Goal: Check status: Check status

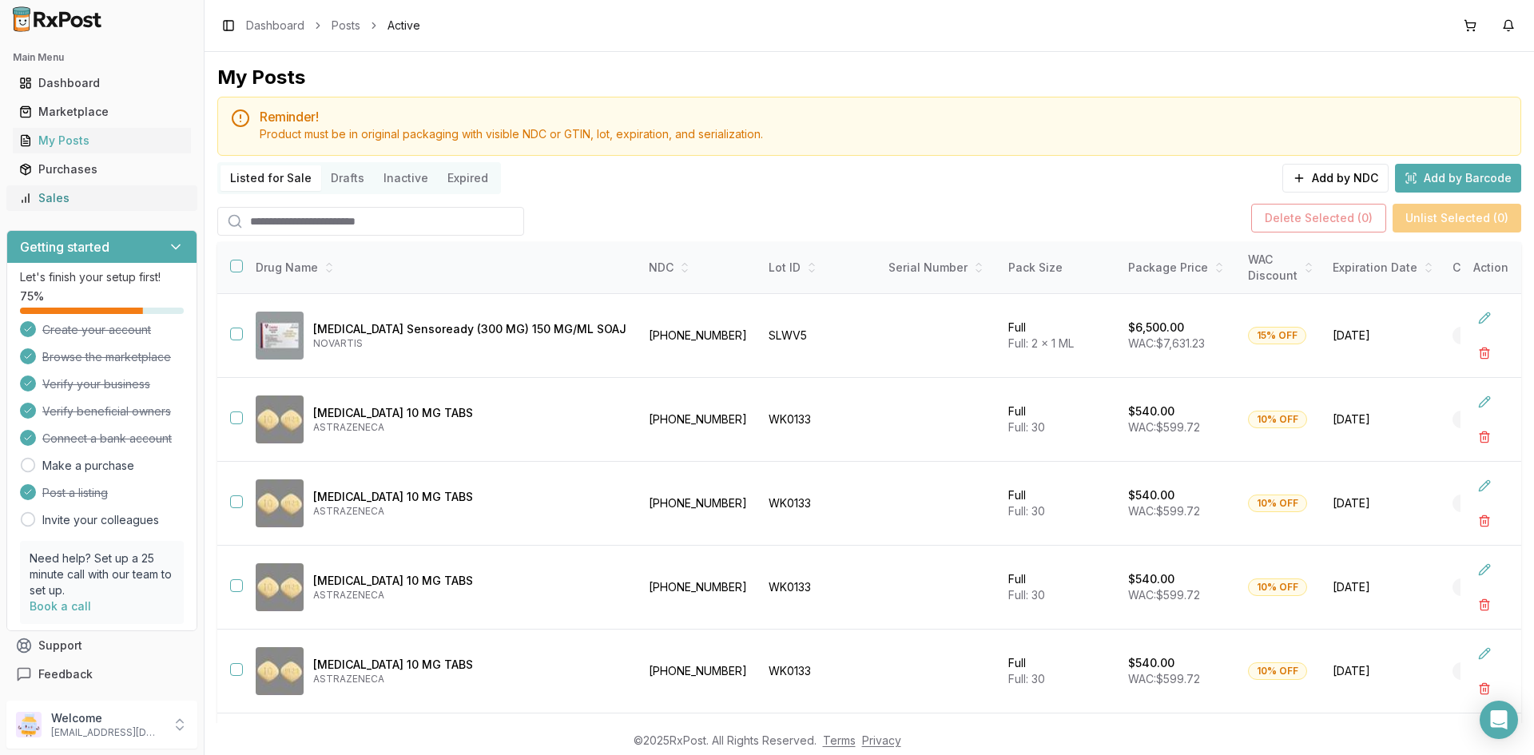
click at [102, 203] on div "Sales" at bounding box center [101, 198] width 165 height 16
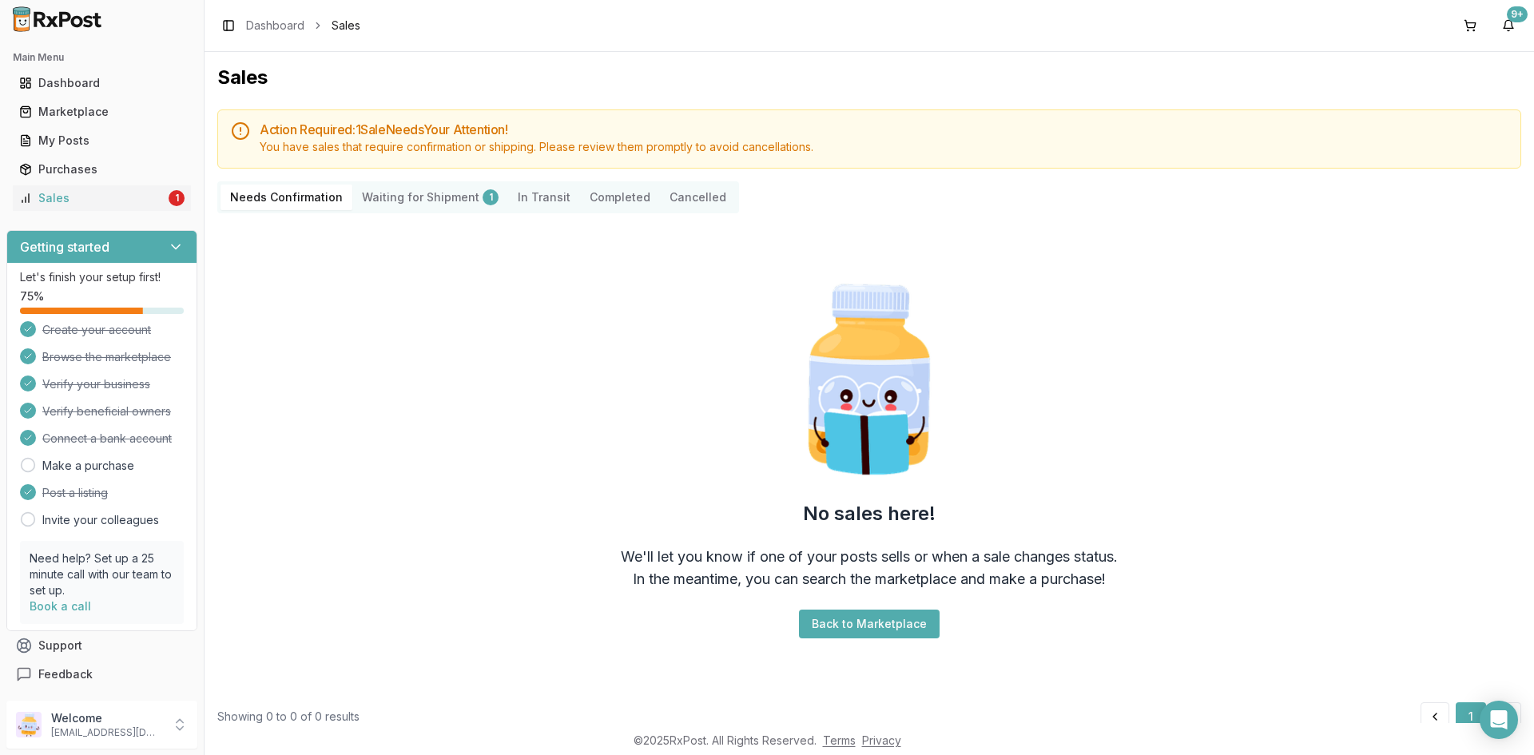
click at [469, 194] on Shipment "Waiting for Shipment 1" at bounding box center [430, 198] width 156 height 26
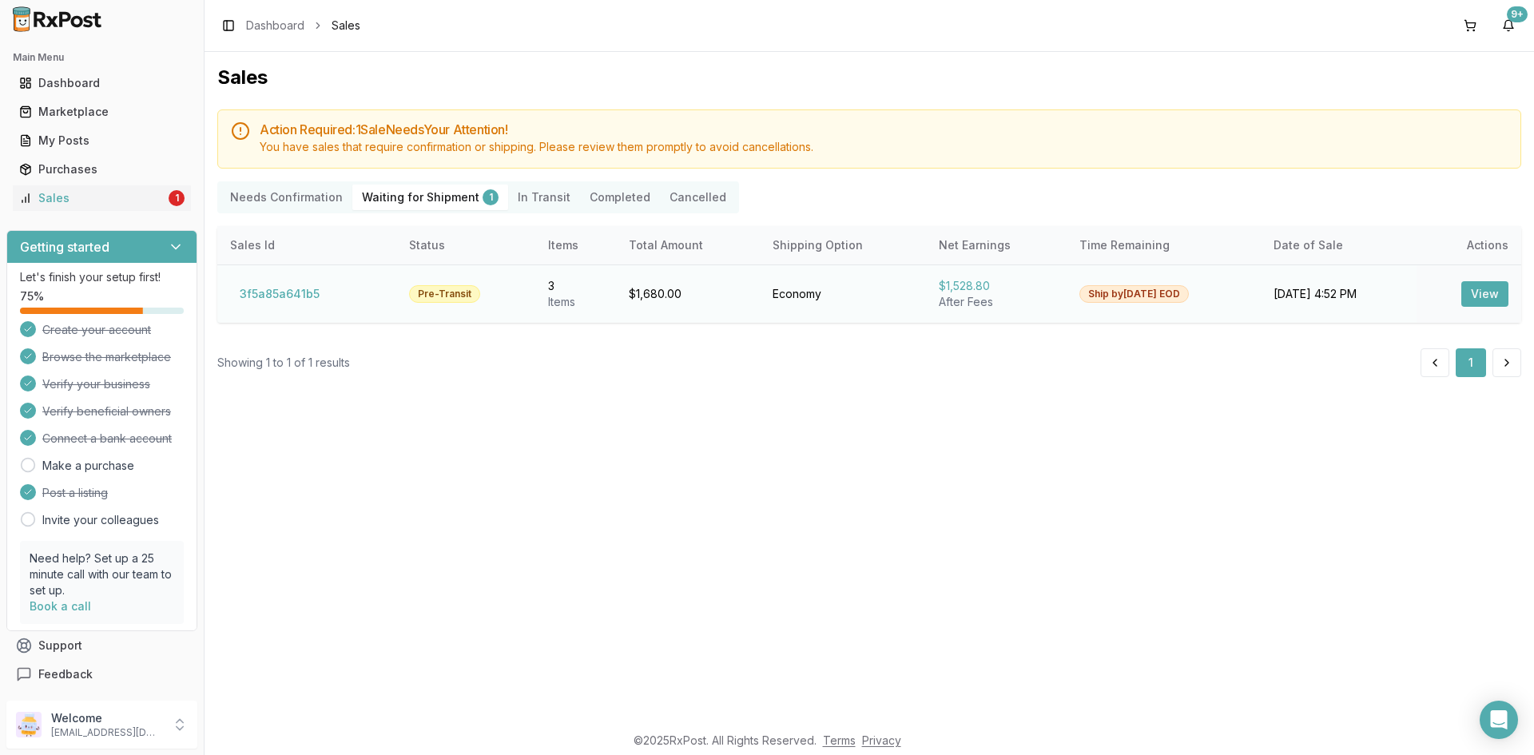
click at [1494, 288] on button "View" at bounding box center [1484, 294] width 47 height 26
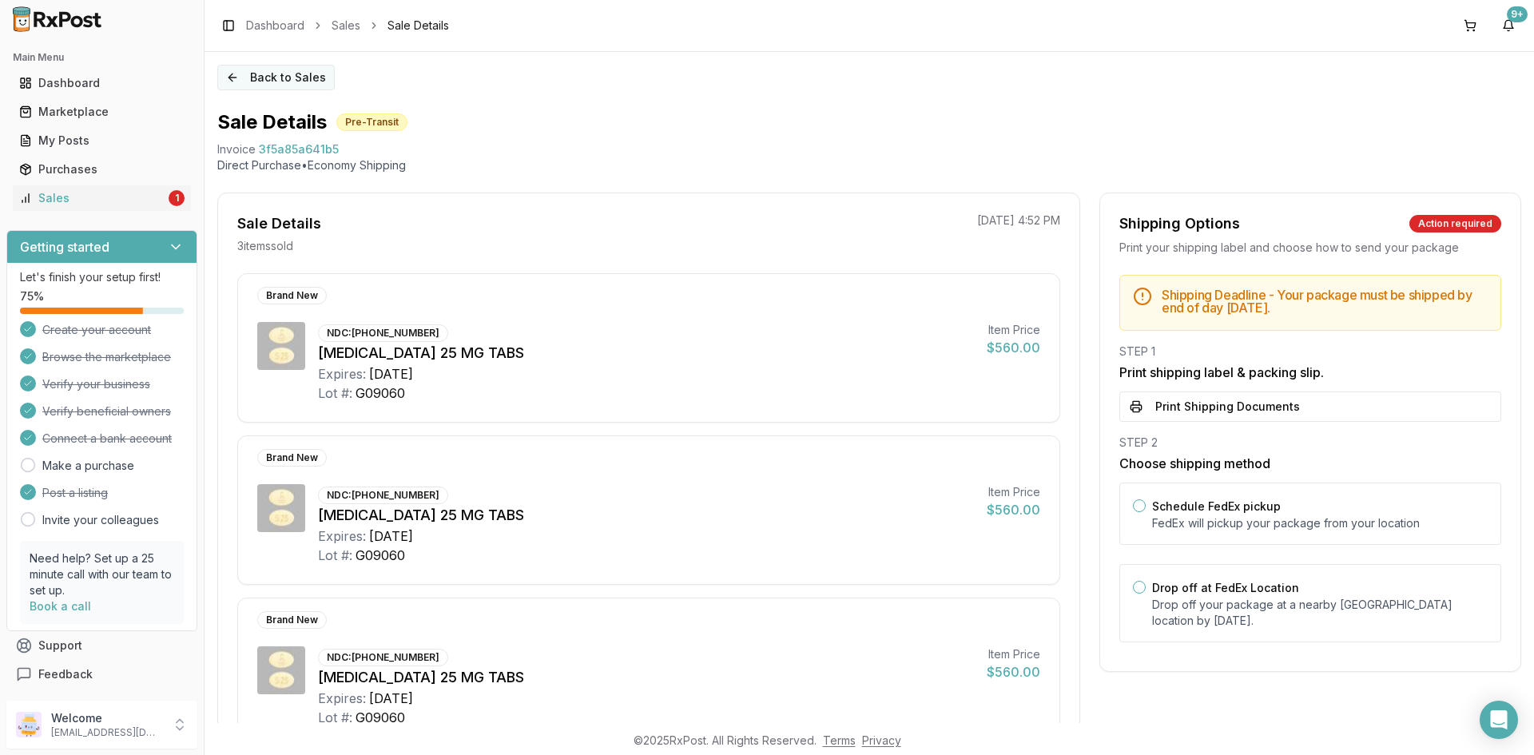
click at [228, 78] on button "Back to Sales" at bounding box center [275, 78] width 117 height 26
